Goal: Information Seeking & Learning: Learn about a topic

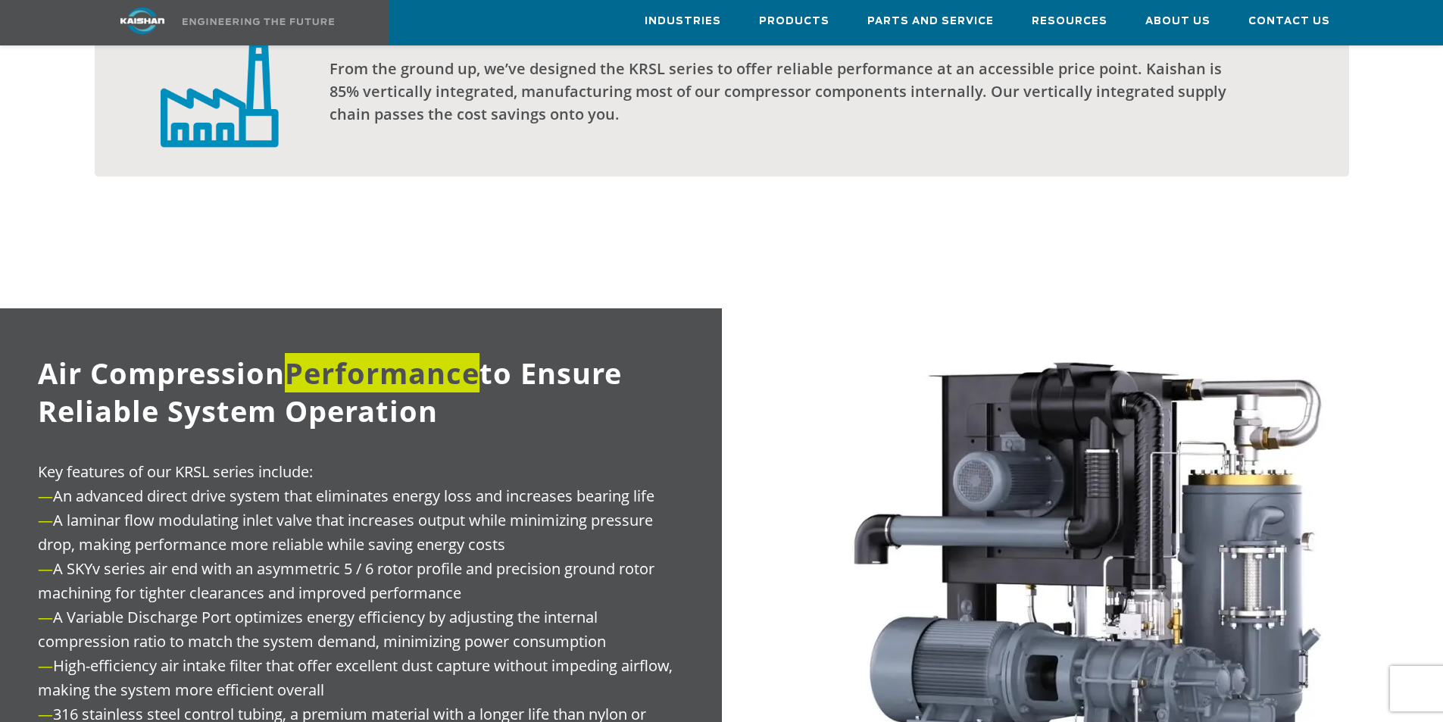
scroll to position [1363, 0]
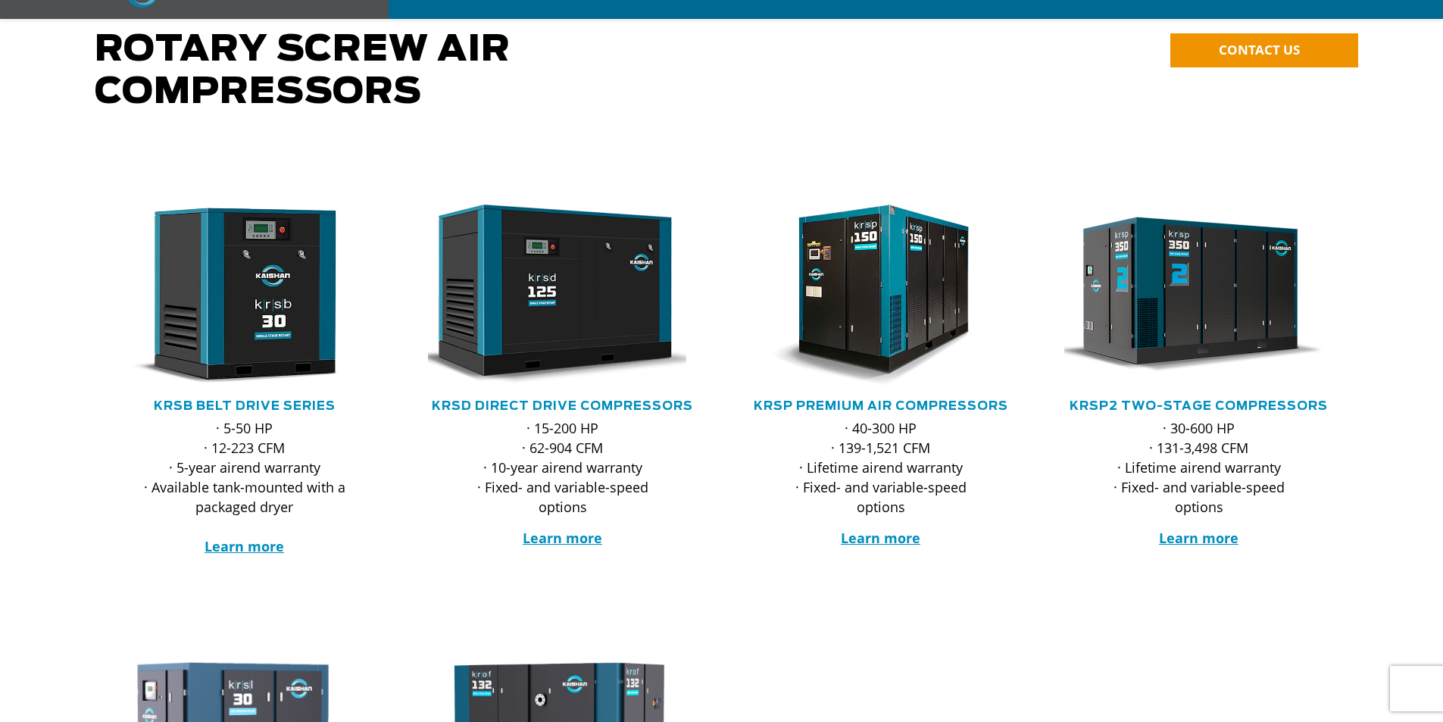
scroll to position [151, 0]
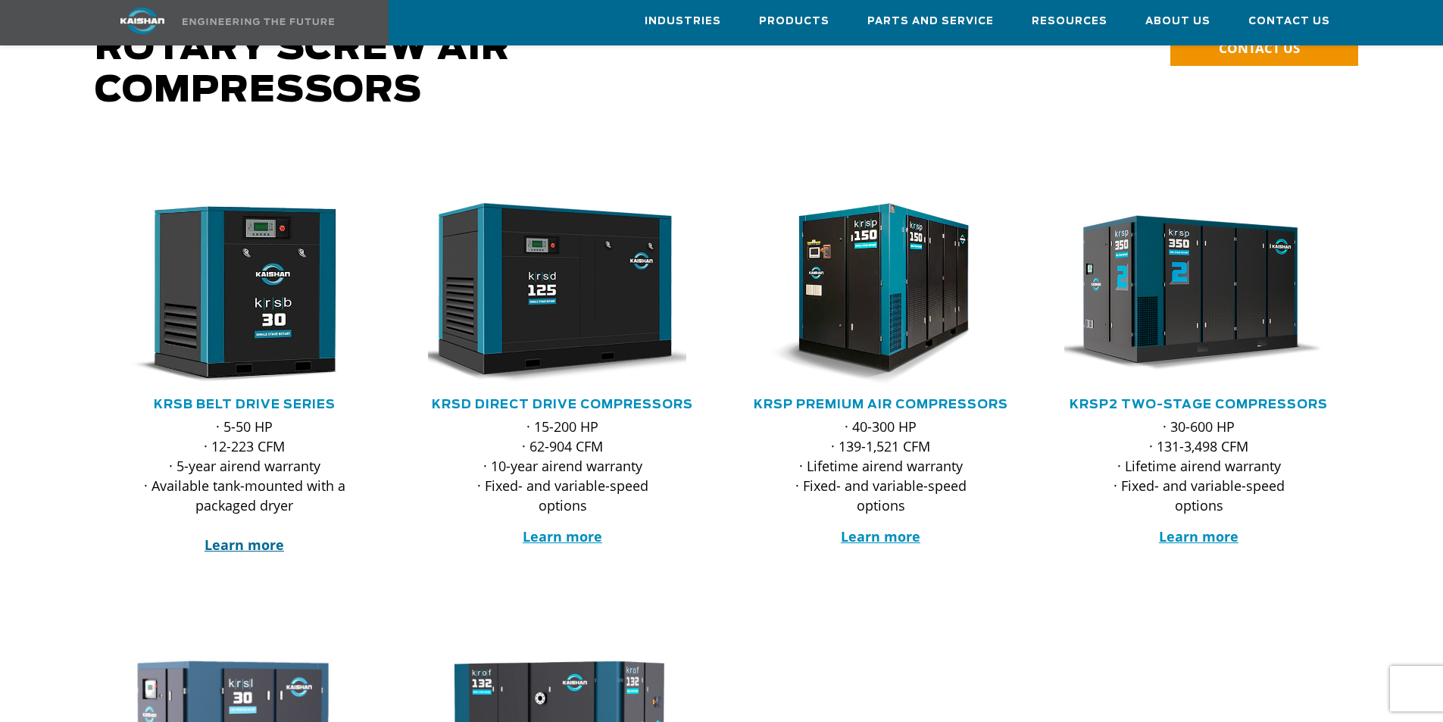
click at [242, 535] on strong "Learn more" at bounding box center [244, 544] width 80 height 18
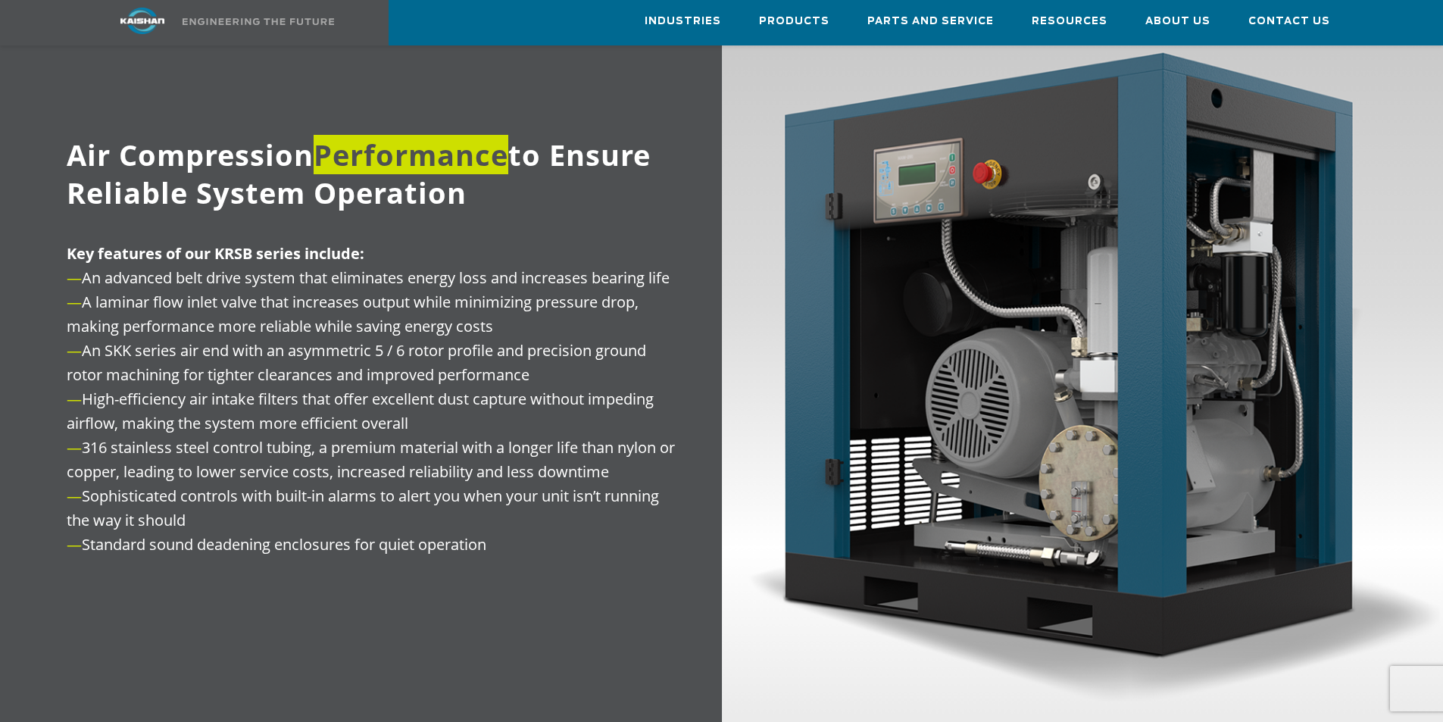
scroll to position [1849, 0]
